Goal: Find specific page/section: Find specific page/section

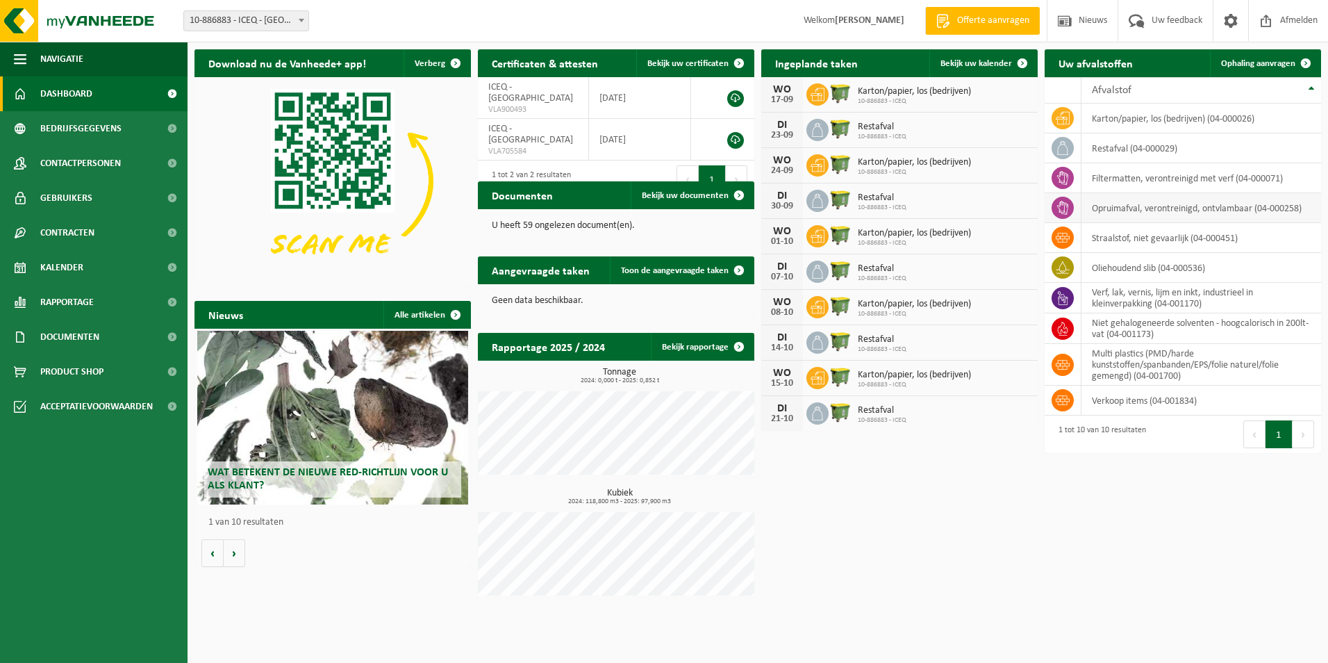
click at [1130, 208] on td "opruimafval, verontreinigd, ontvlambaar (04-000258)" at bounding box center [1202, 208] width 240 height 30
click at [1067, 210] on icon at bounding box center [1063, 208] width 14 height 14
click at [79, 340] on span "Documenten" at bounding box center [69, 337] width 59 height 35
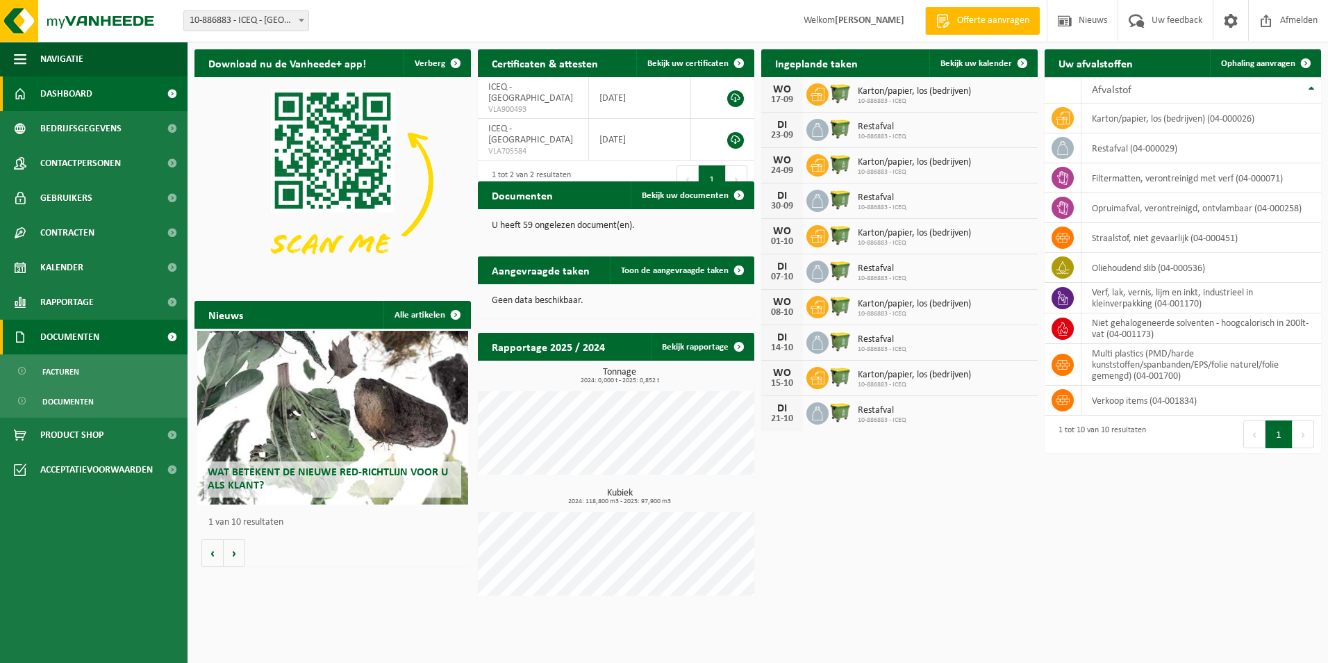
click at [79, 340] on span "Documenten" at bounding box center [69, 337] width 59 height 35
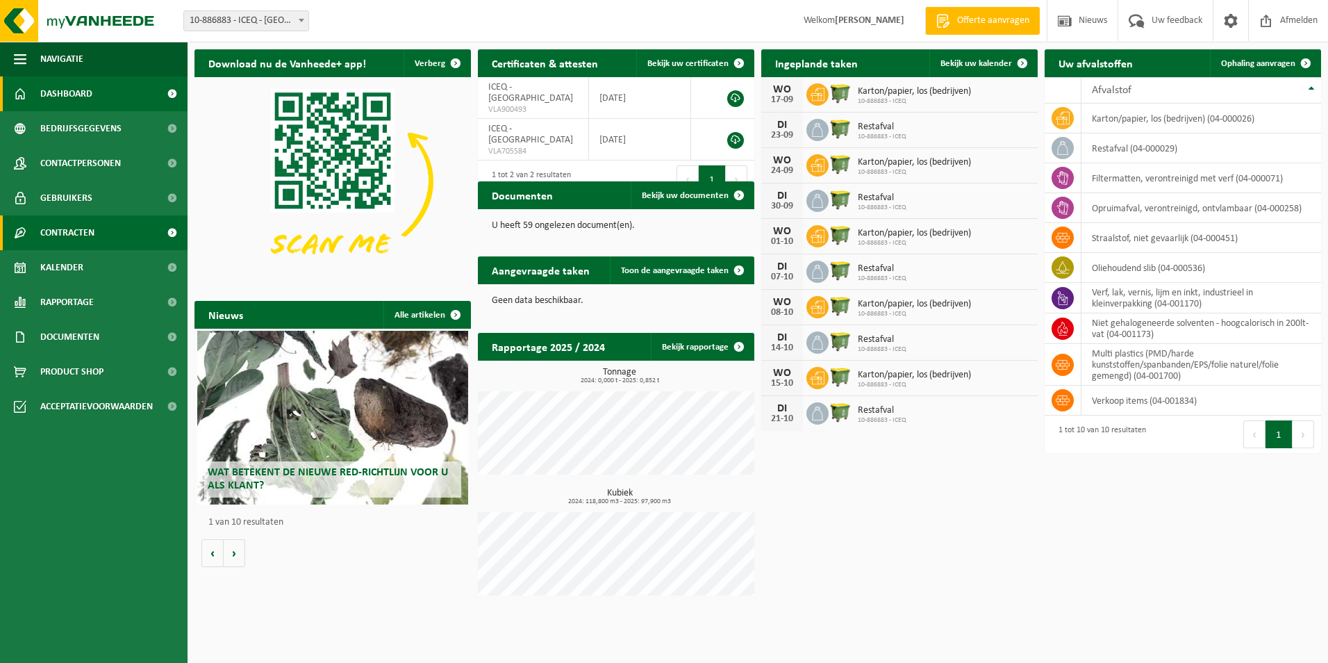
click at [94, 238] on span "Contracten" at bounding box center [67, 232] width 54 height 35
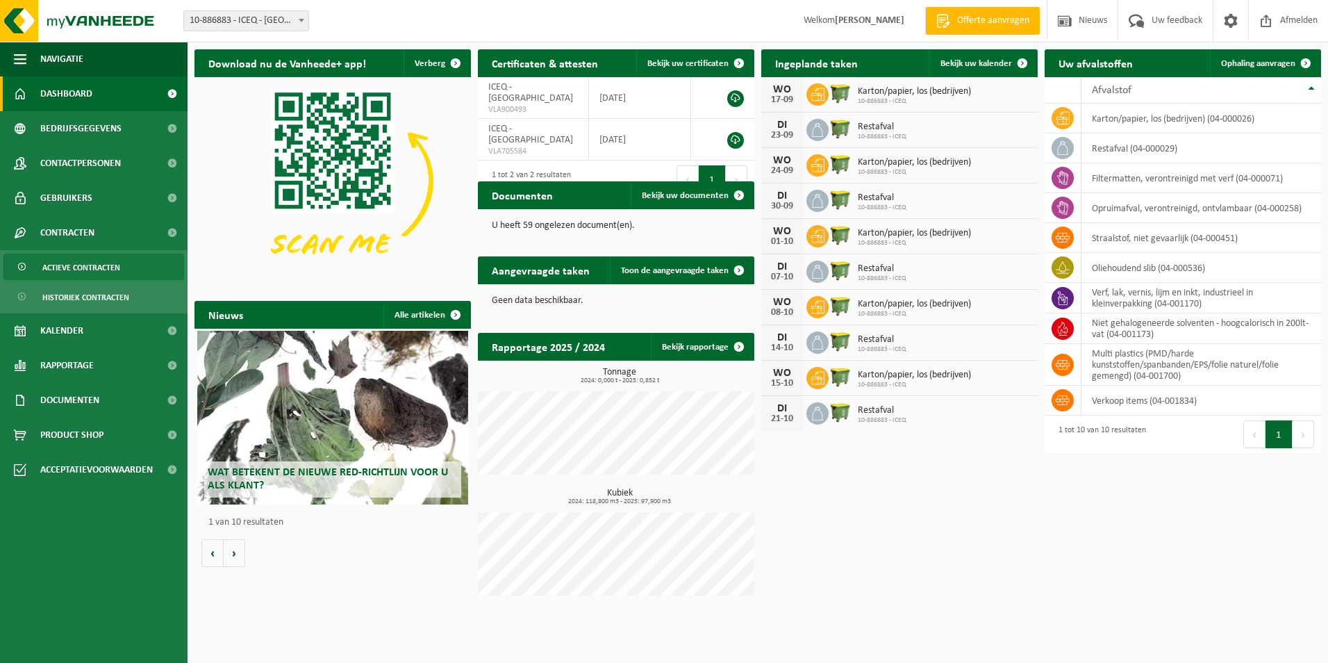
click at [98, 265] on span "Actieve contracten" at bounding box center [81, 267] width 78 height 26
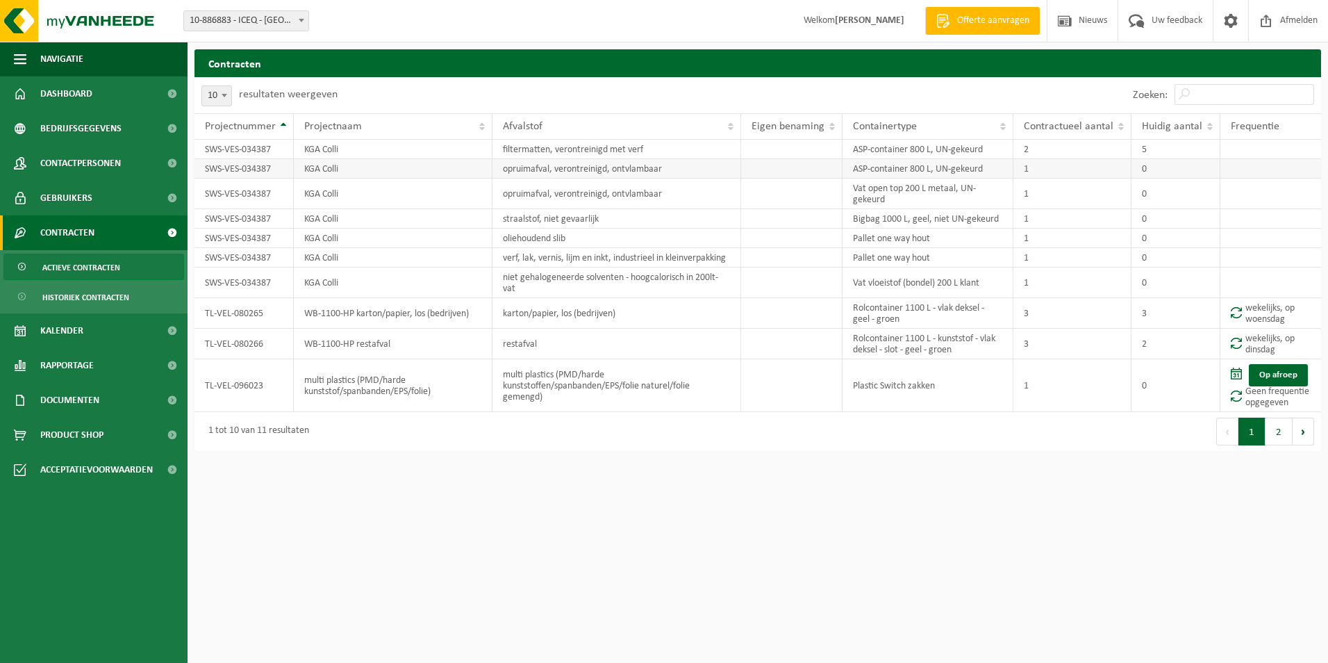
click at [231, 166] on td "SWS-VES-034387" at bounding box center [244, 168] width 99 height 19
click at [308, 174] on td "KGA Colli" at bounding box center [393, 168] width 199 height 19
click at [534, 171] on td "opruimafval, verontreinigd, ontvlambaar" at bounding box center [617, 168] width 249 height 19
click at [952, 164] on td "ASP-container 800 L, UN-gekeurd" at bounding box center [928, 168] width 171 height 19
click at [127, 295] on span "Historiek contracten" at bounding box center [85, 297] width 87 height 26
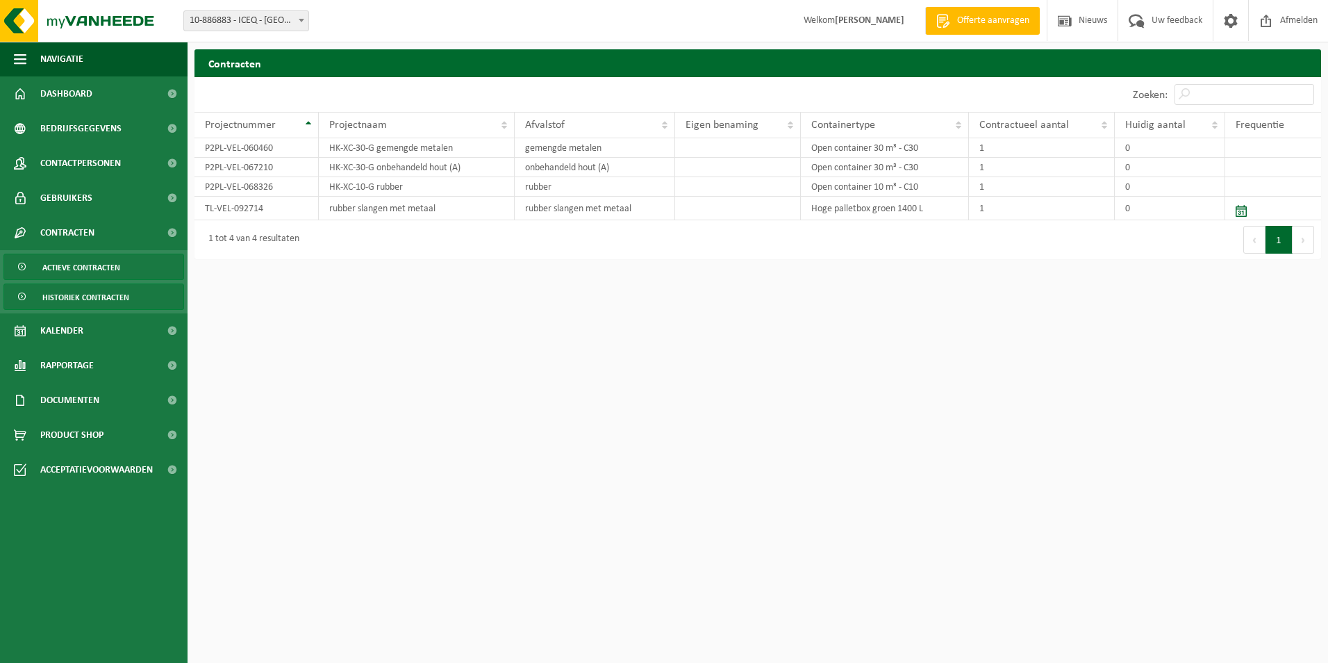
click at [116, 270] on span "Actieve contracten" at bounding box center [81, 267] width 78 height 26
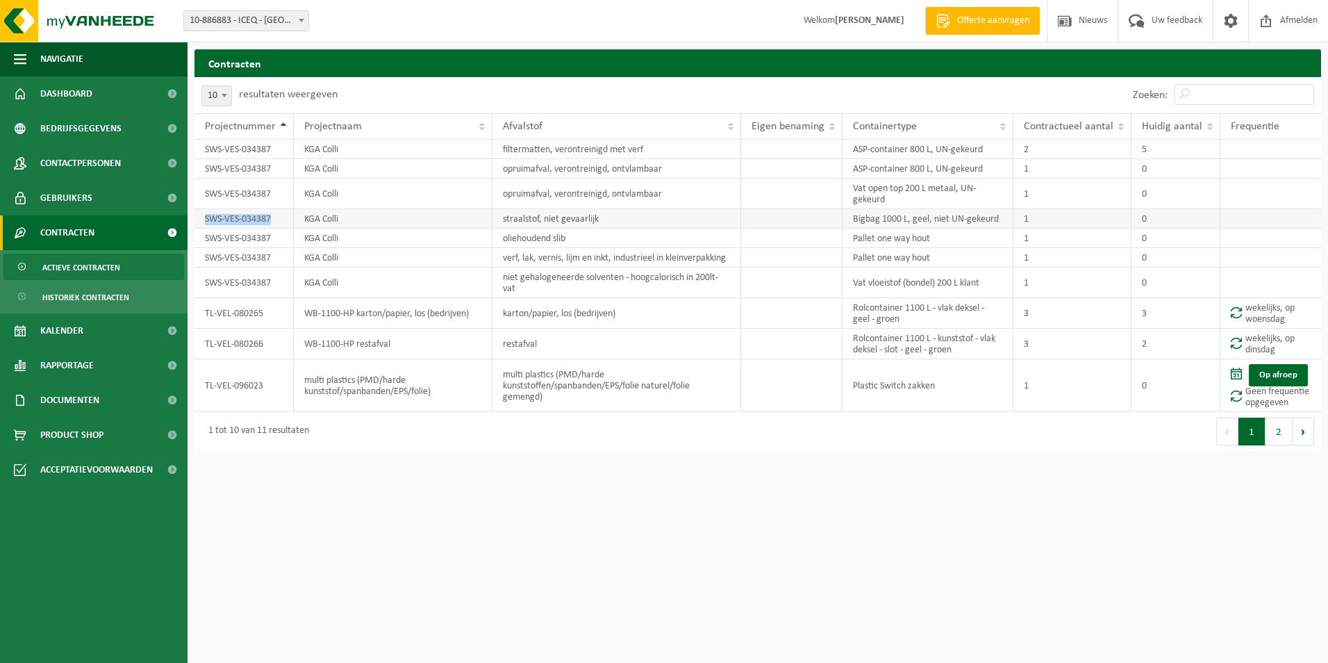
drag, startPoint x: 205, startPoint y: 219, endPoint x: 272, endPoint y: 217, distance: 67.4
click at [272, 217] on td "SWS-VES-034387" at bounding box center [244, 218] width 99 height 19
drag, startPoint x: 272, startPoint y: 217, endPoint x: 251, endPoint y: 217, distance: 20.8
copy td "SWS-VES-034387"
